Goal: Information Seeking & Learning: Learn about a topic

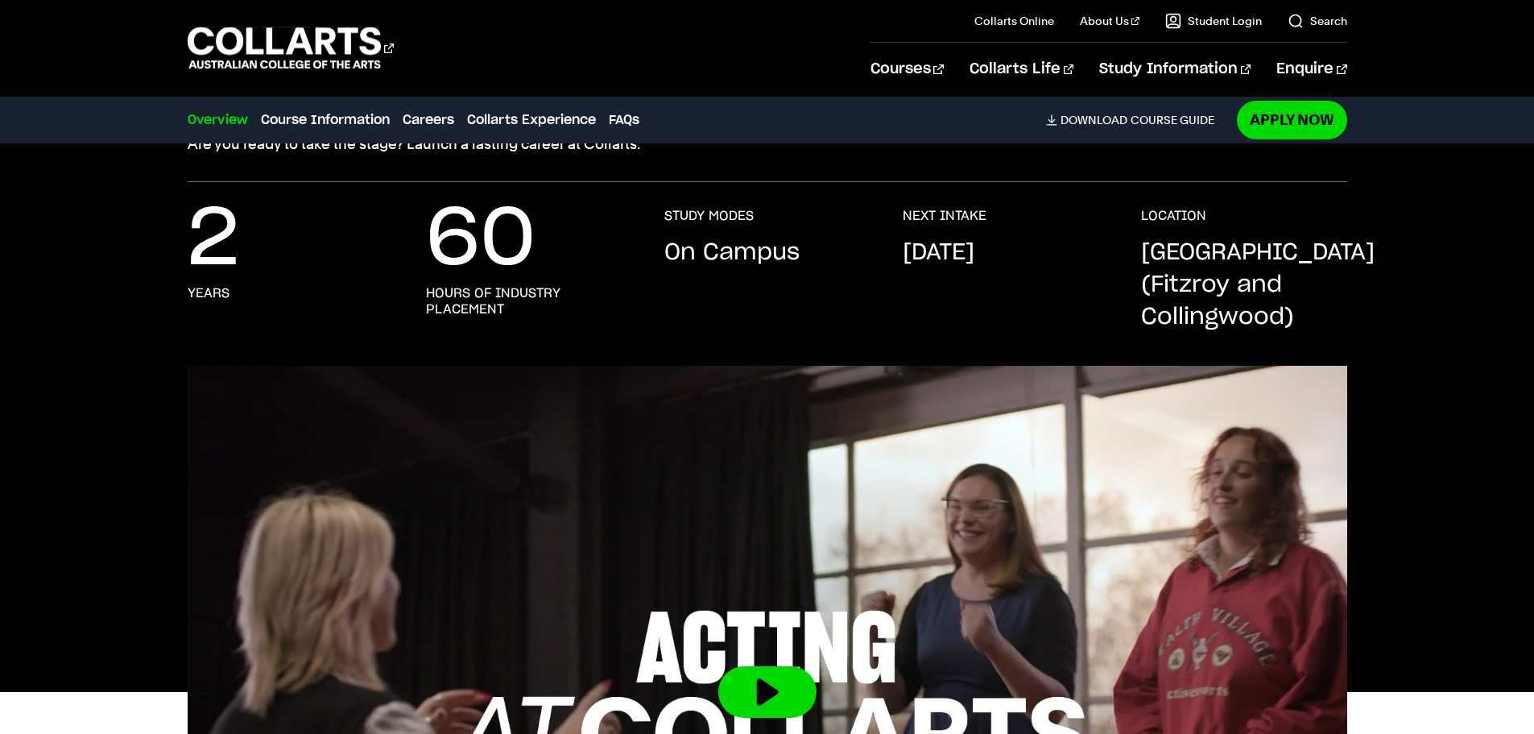
scroll to position [242, 0]
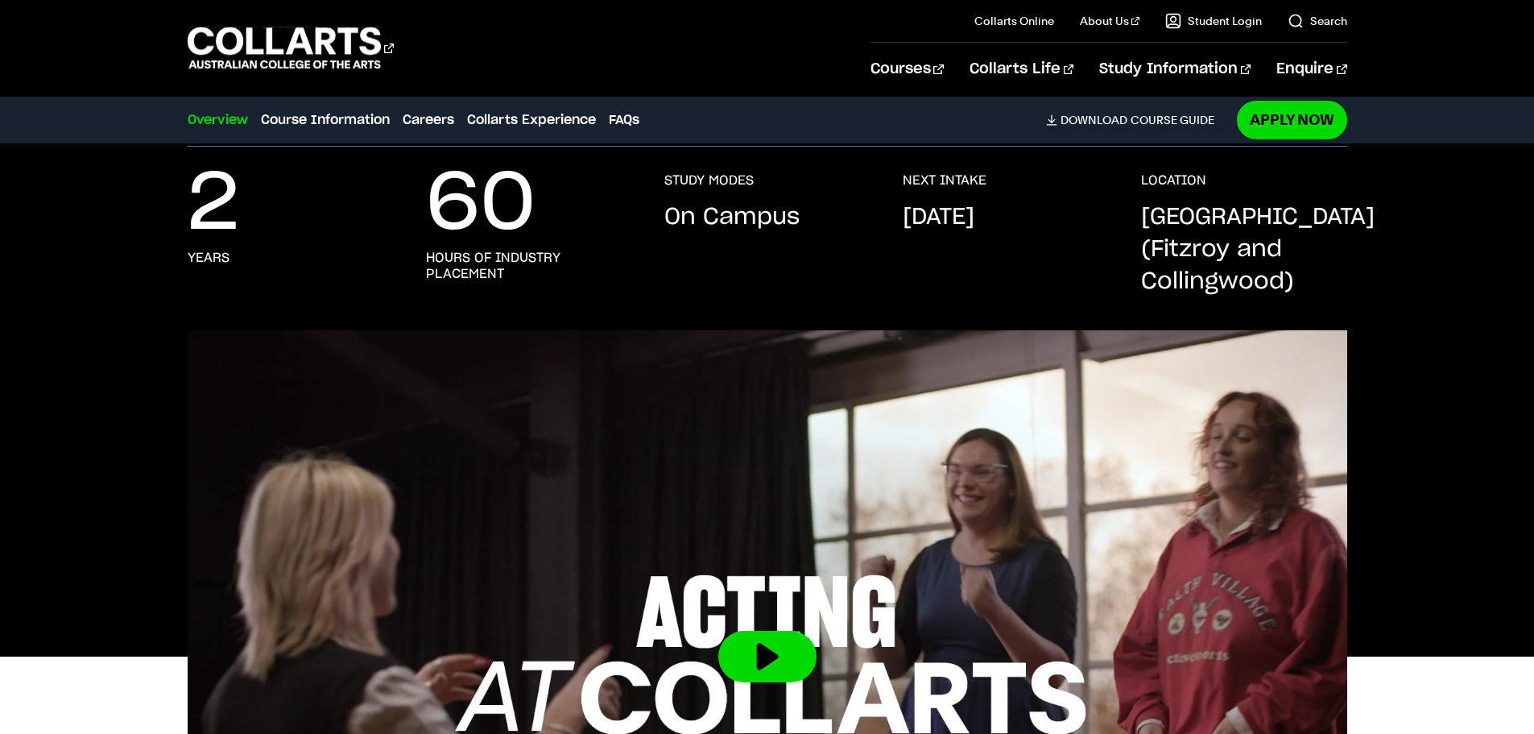
drag, startPoint x: 61, startPoint y: 331, endPoint x: 23, endPoint y: 423, distance: 99.3
click at [23, 423] on div at bounding box center [767, 656] width 1534 height 652
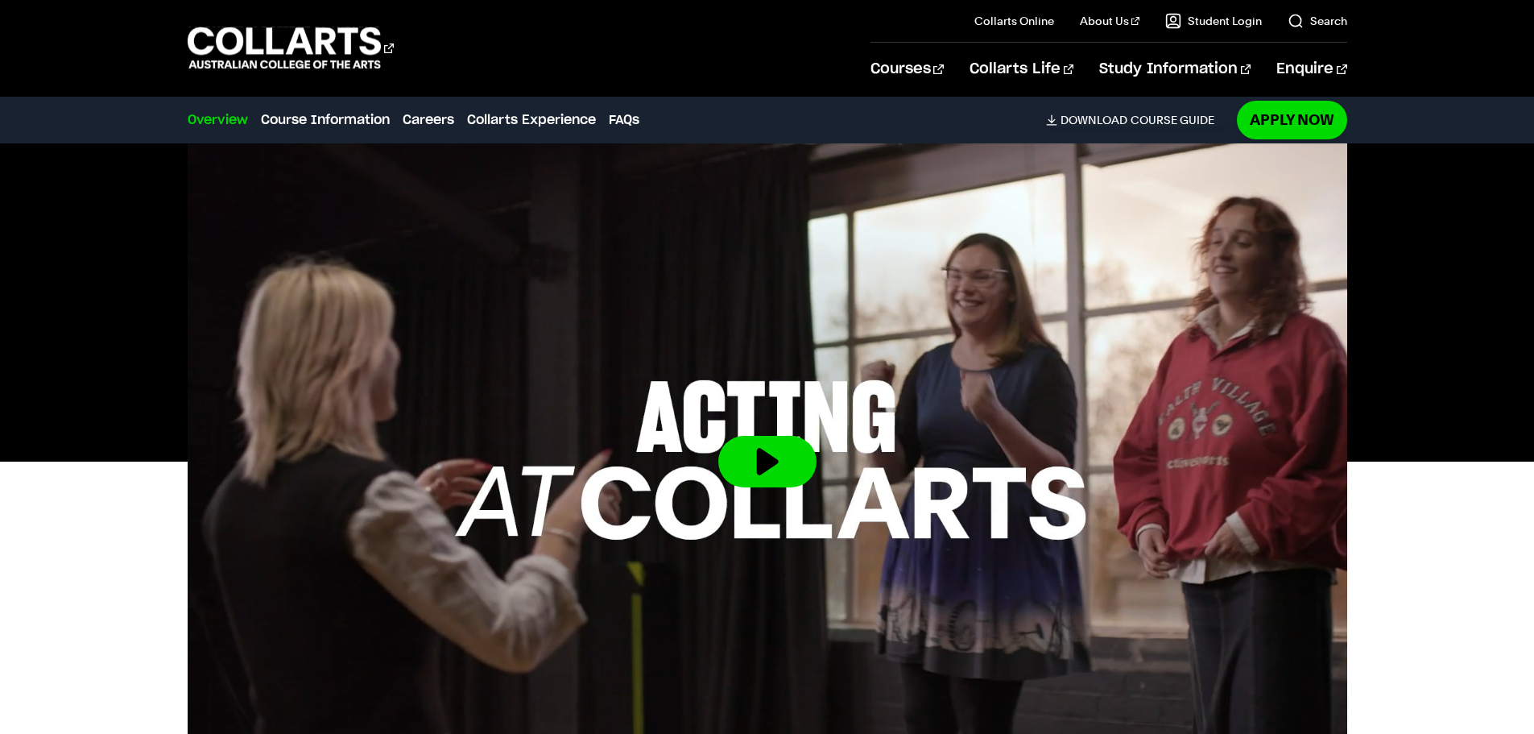
scroll to position [483, 0]
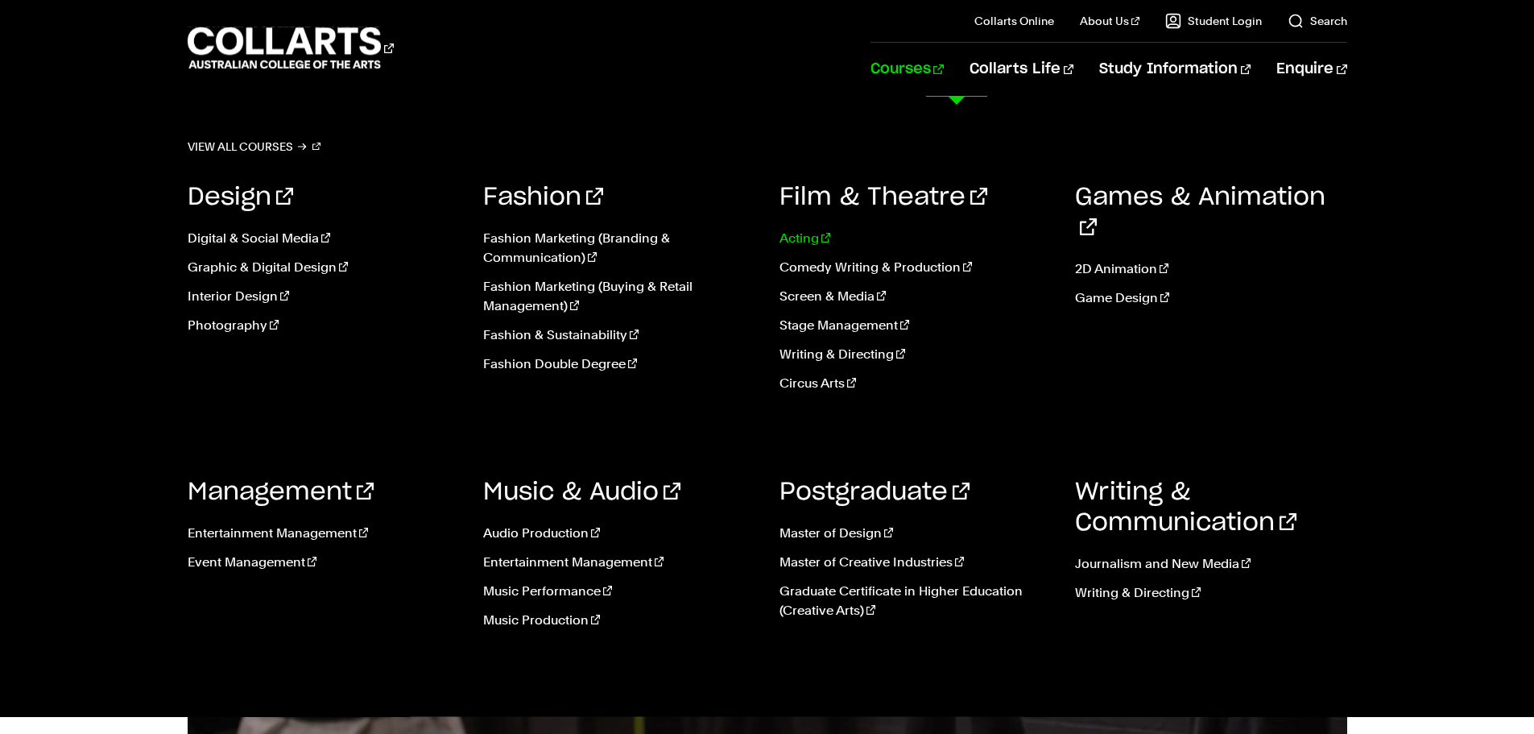
click at [812, 237] on link "Acting" at bounding box center [916, 238] width 272 height 19
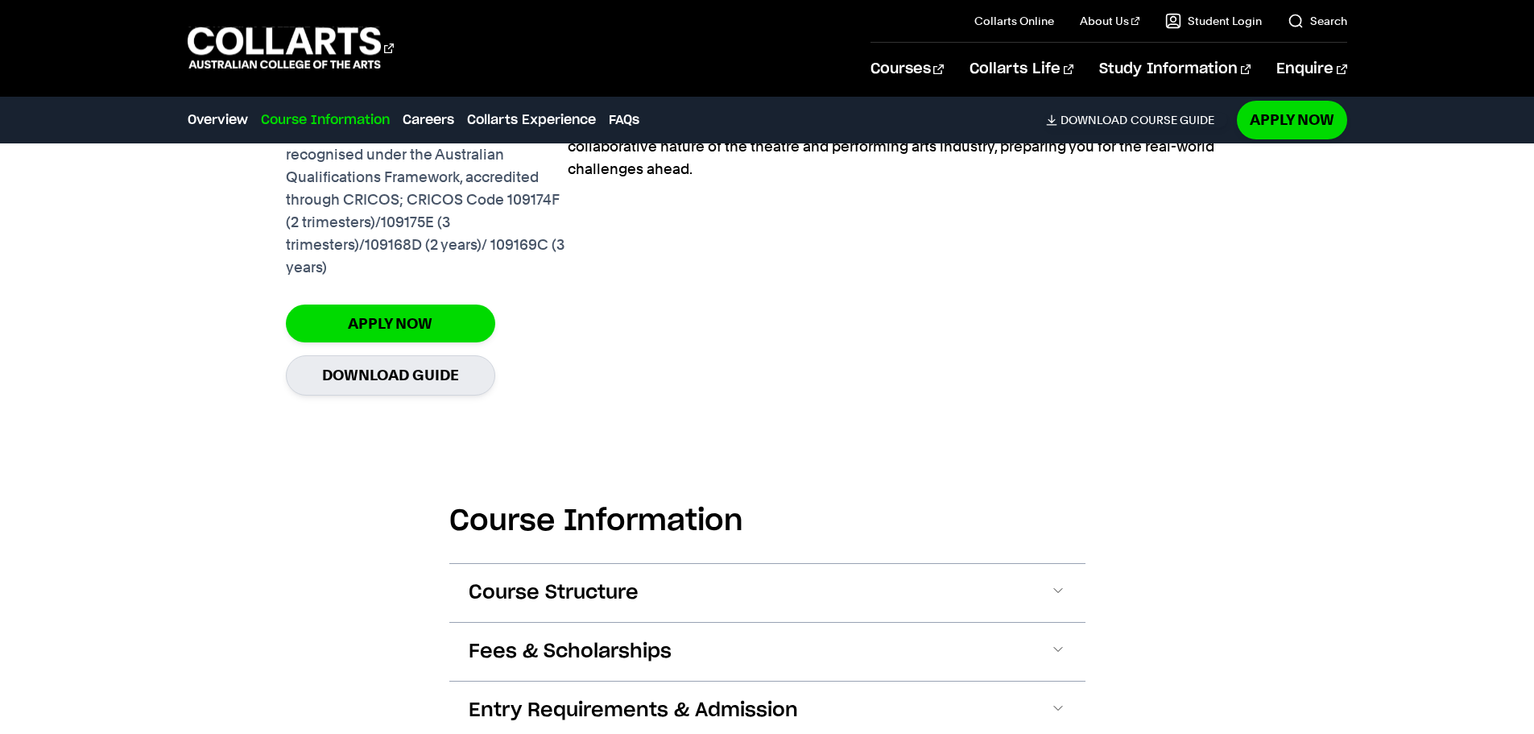
scroll to position [1450, 0]
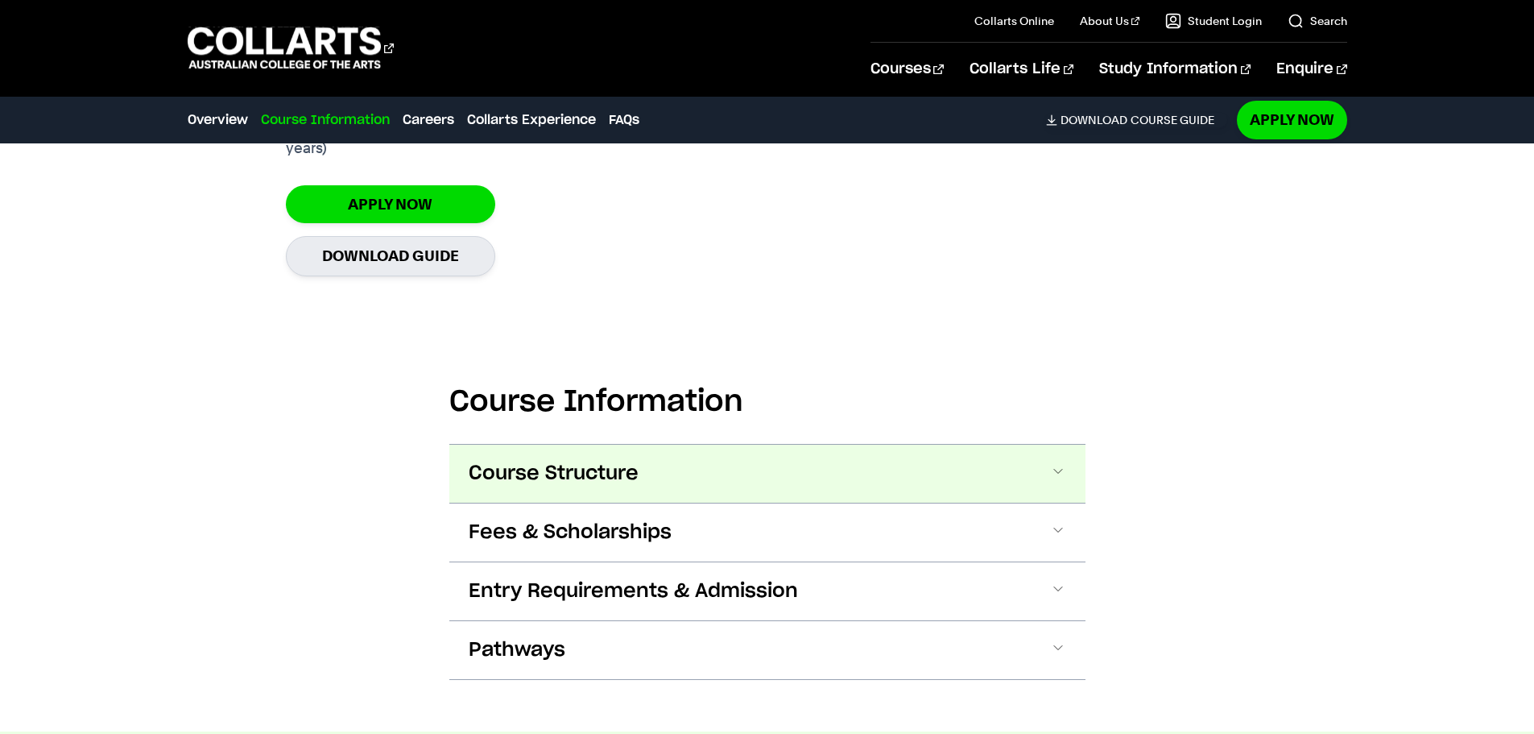
click at [559, 463] on span "Course Structure" at bounding box center [554, 474] width 170 height 26
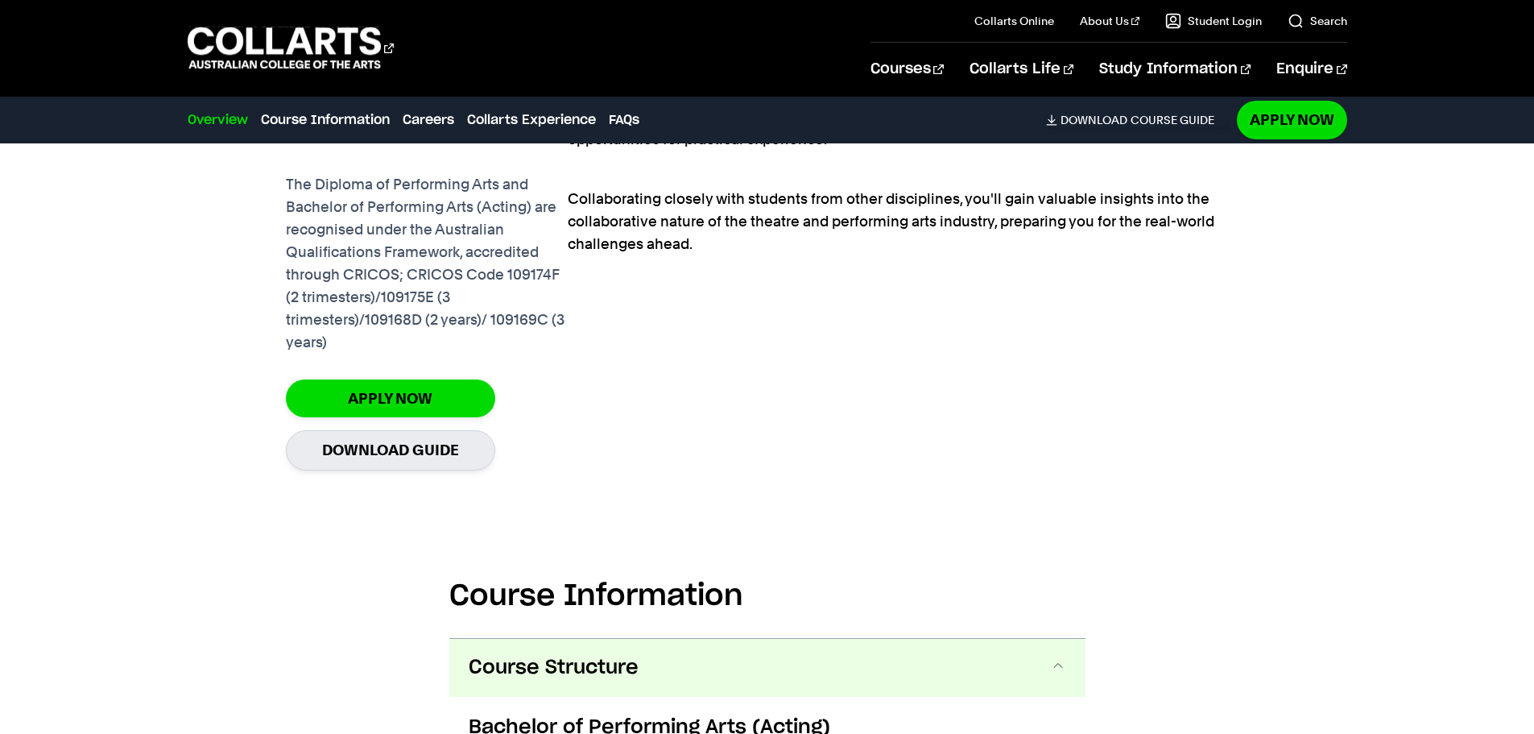
scroll to position [1025, 0]
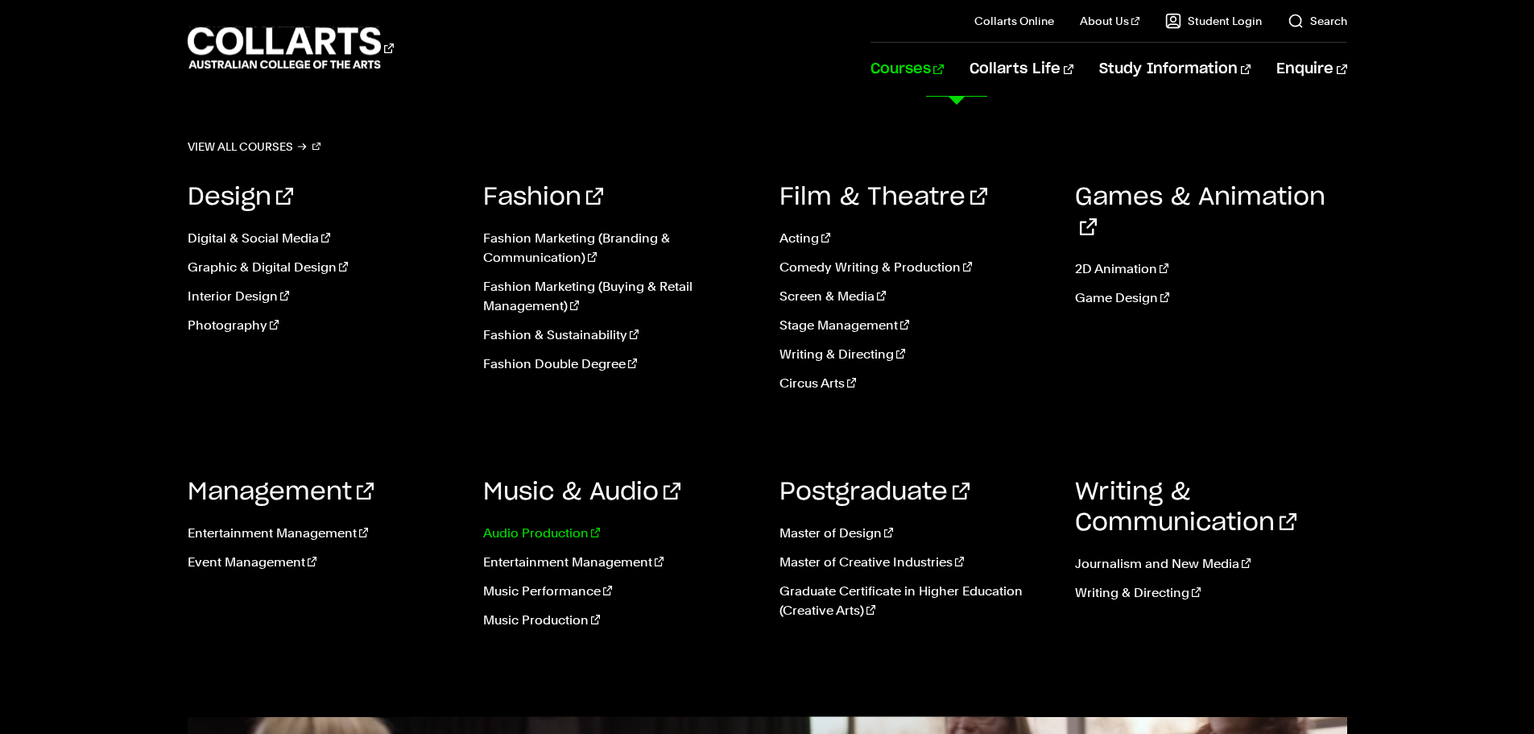
click at [542, 534] on link "Audio Production" at bounding box center [619, 533] width 272 height 19
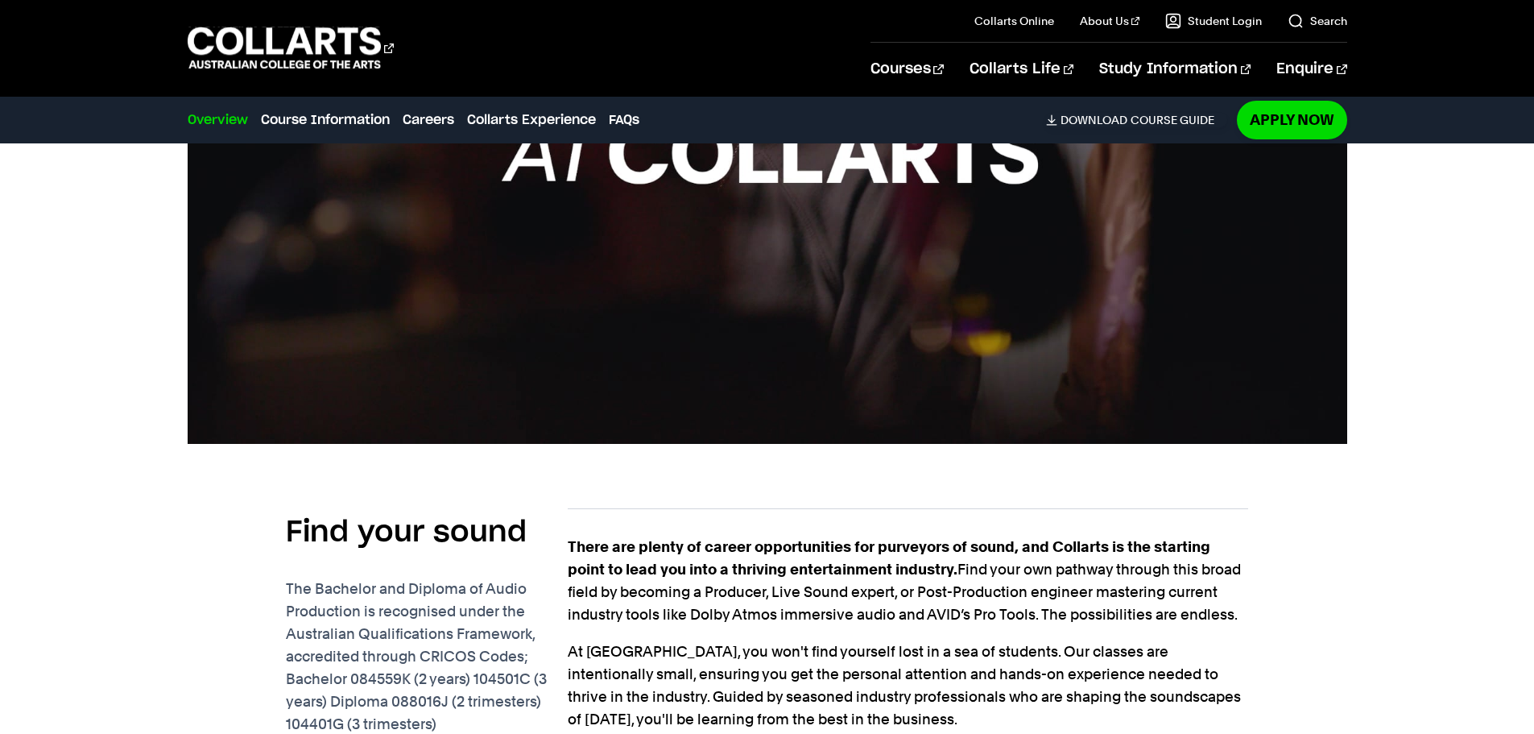
scroll to position [1047, 0]
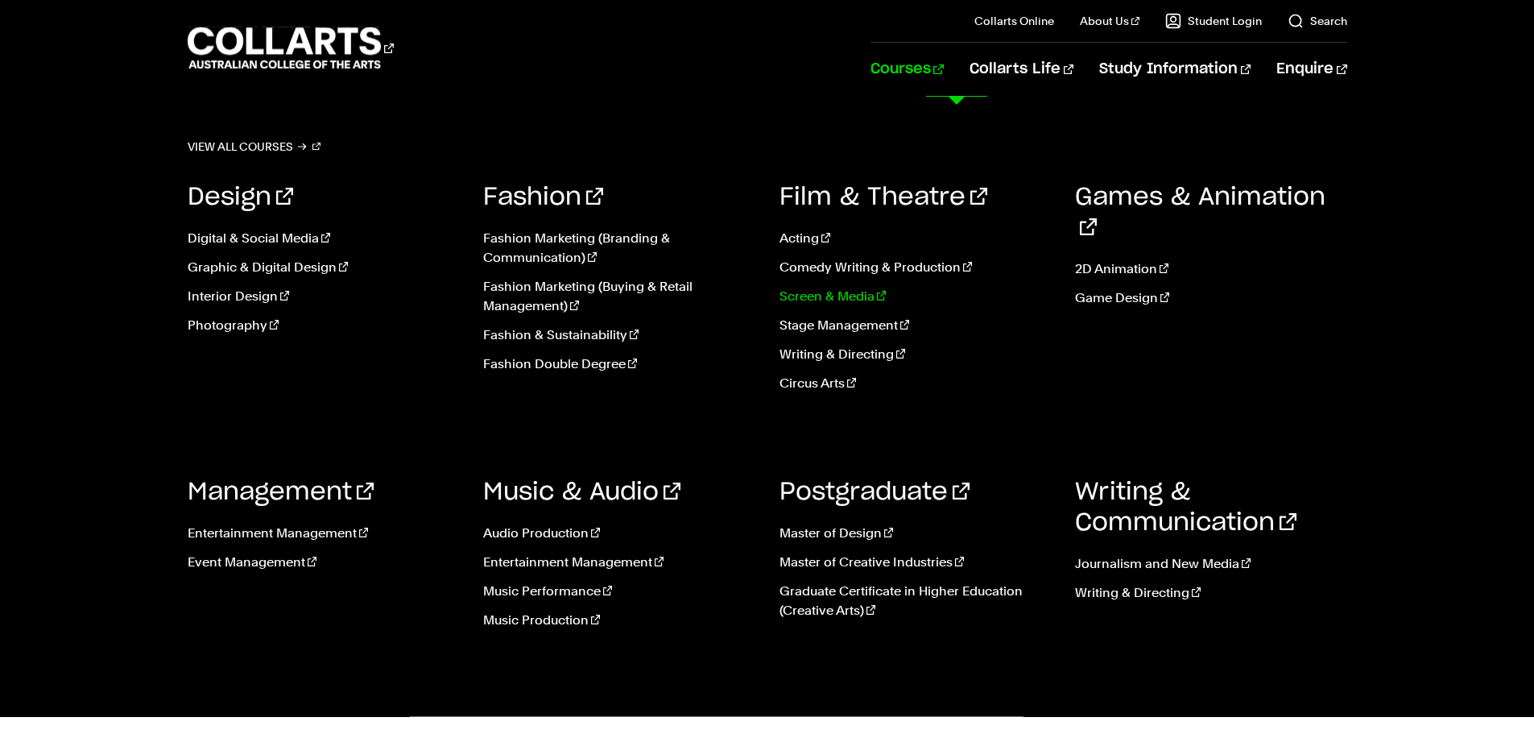
click at [855, 293] on link "Screen & Media" at bounding box center [916, 296] width 272 height 19
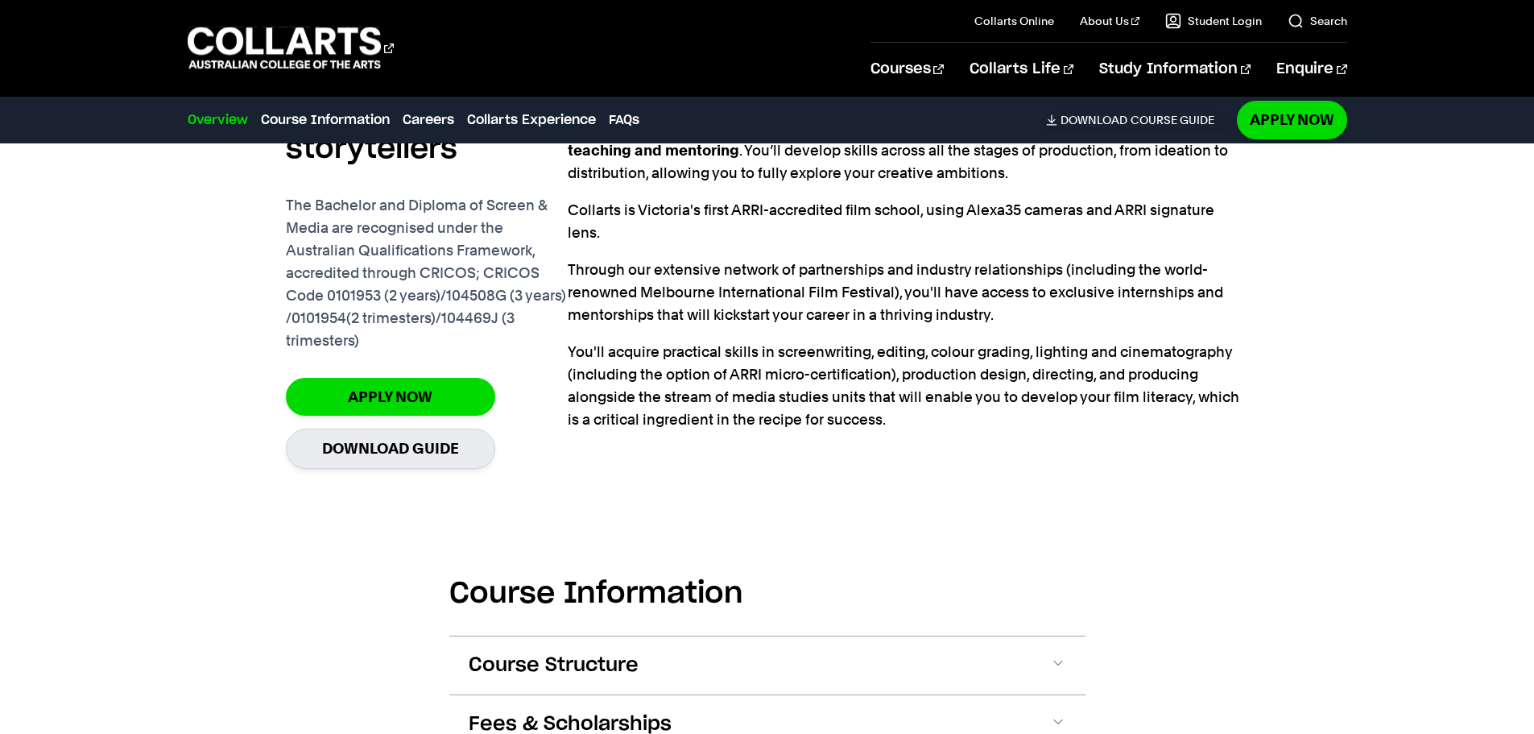
scroll to position [1611, 0]
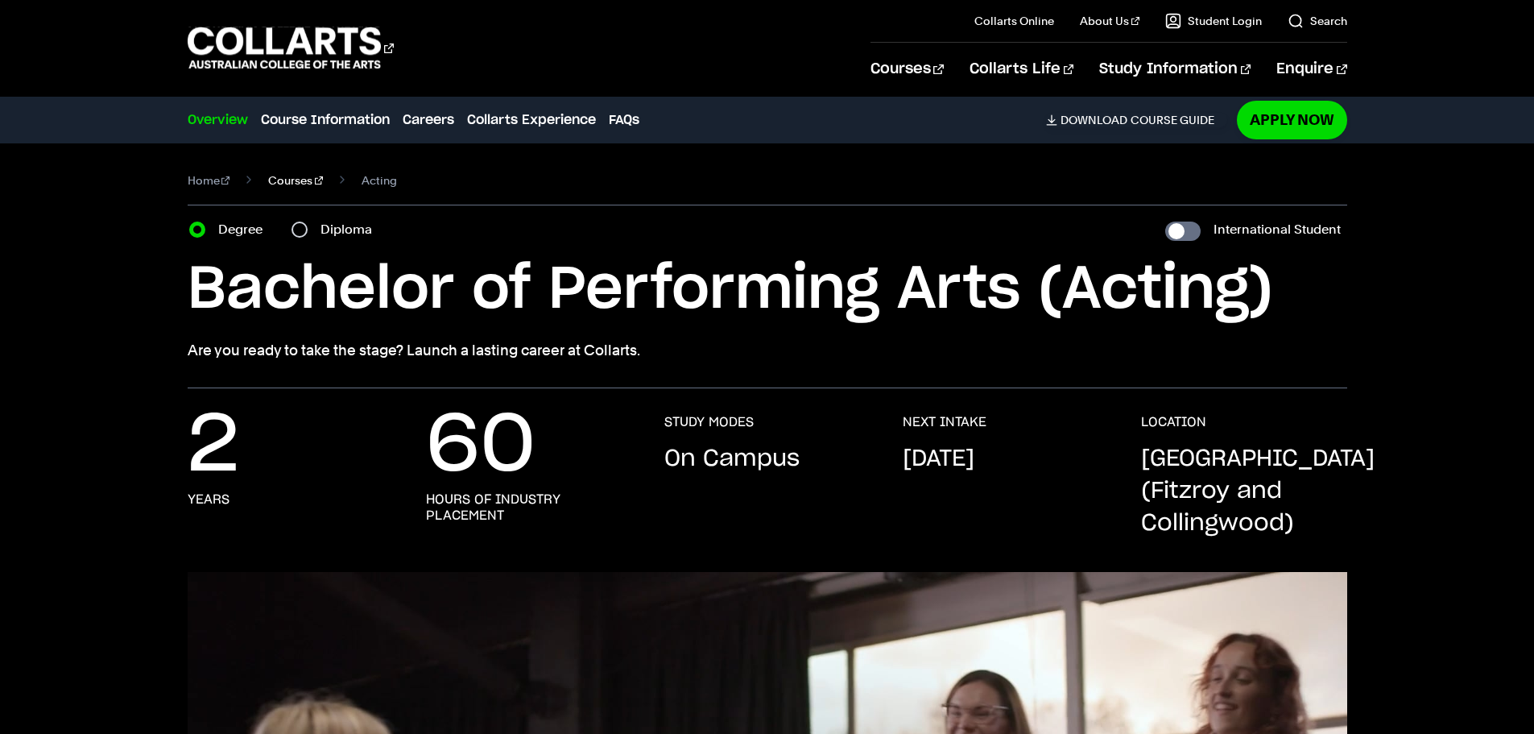
click at [288, 177] on link "Courses" at bounding box center [295, 180] width 55 height 23
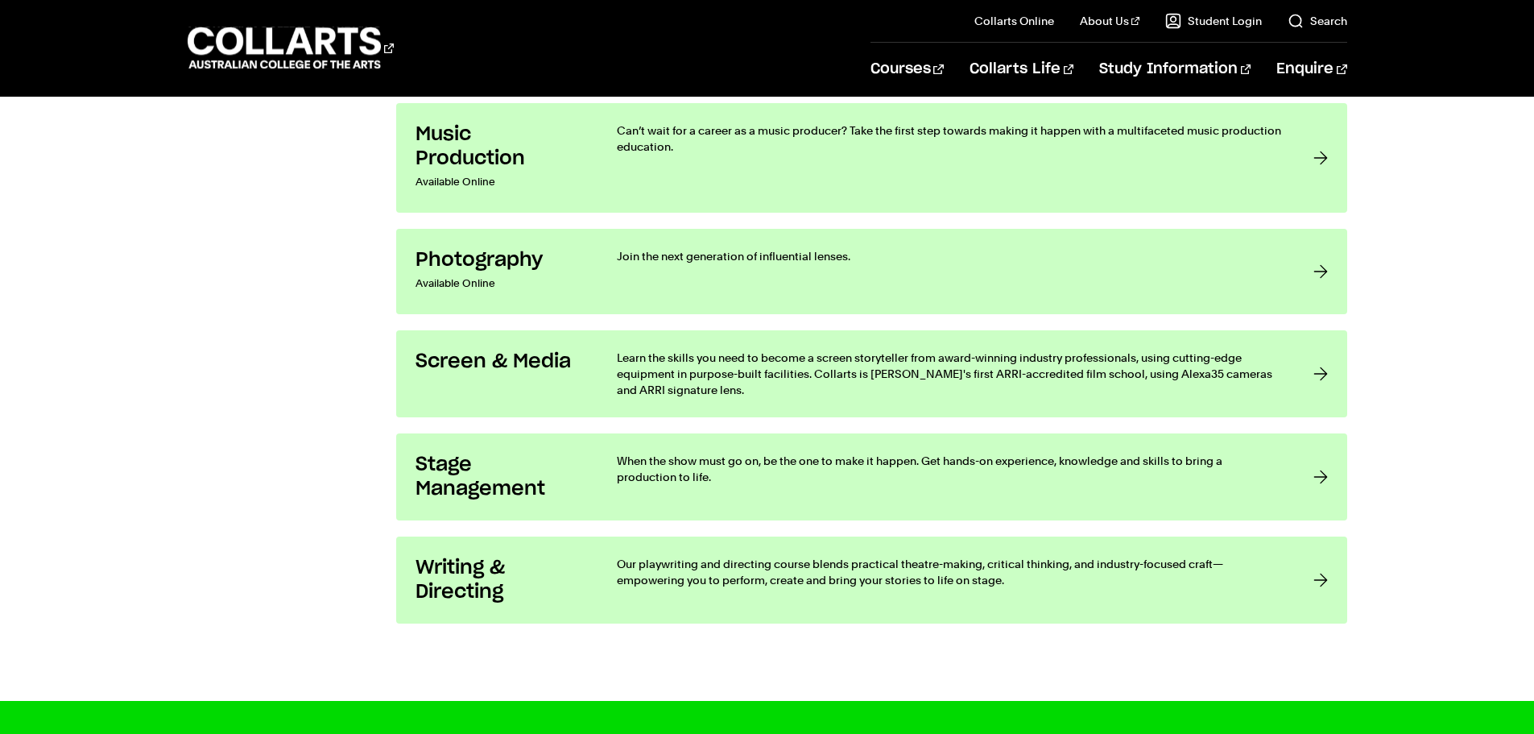
scroll to position [3383, 0]
